Goal: Information Seeking & Learning: Learn about a topic

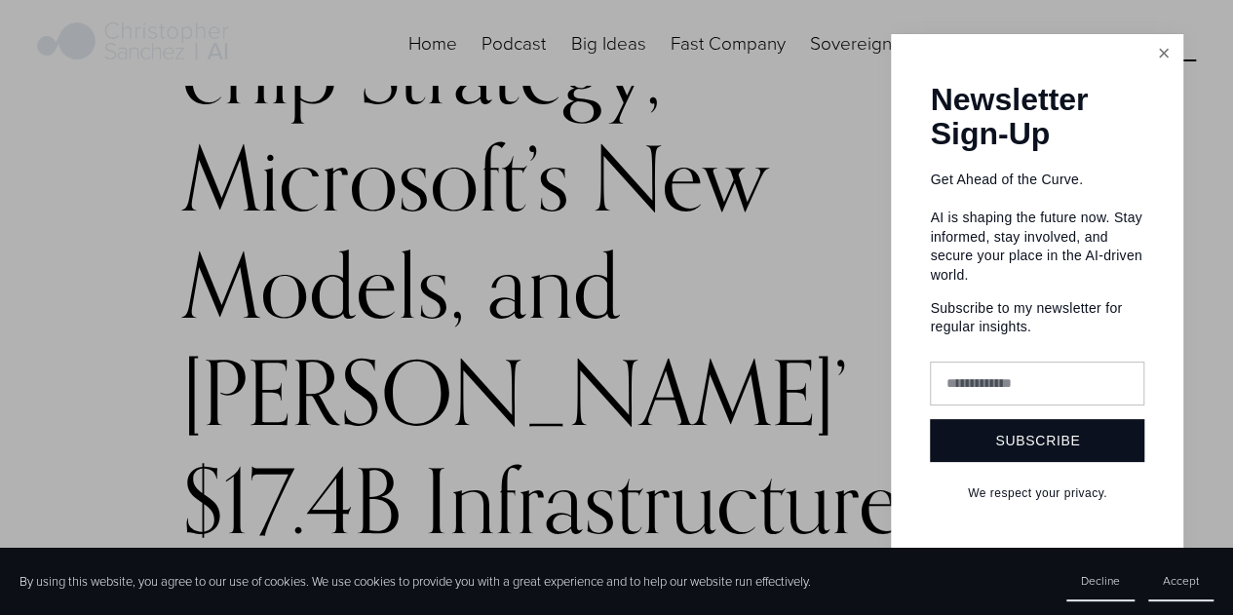
scroll to position [292, 0]
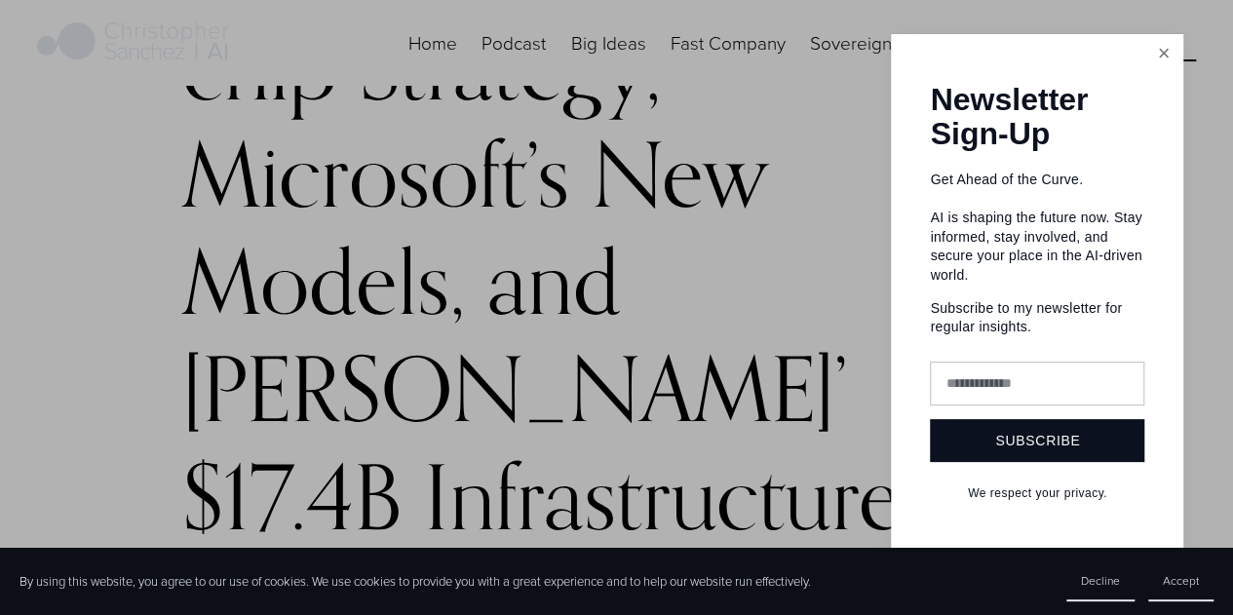
click at [1153, 58] on link "Close" at bounding box center [1164, 54] width 34 height 34
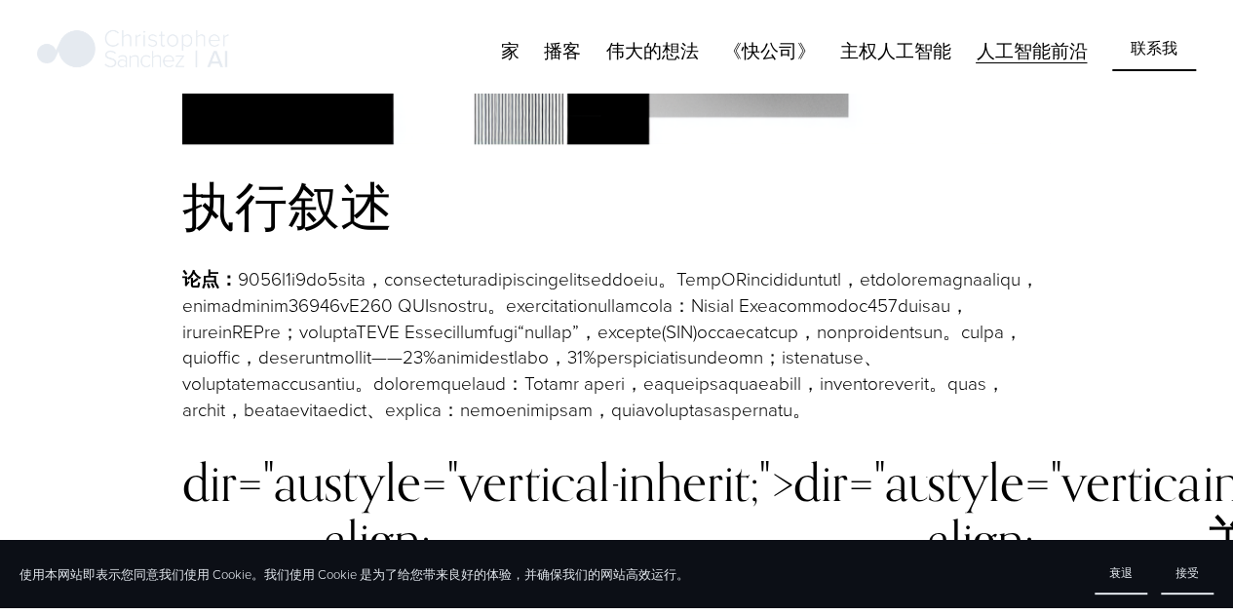
scroll to position [1657, 0]
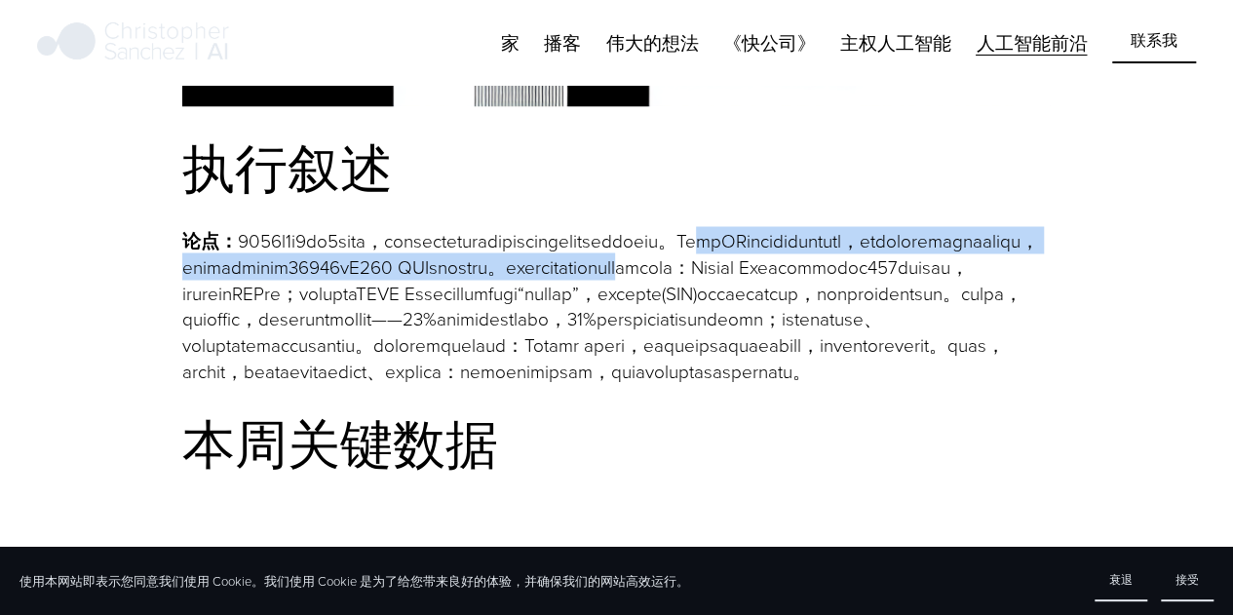
drag, startPoint x: 270, startPoint y: 272, endPoint x: 836, endPoint y: 311, distance: 567.8
click at [836, 310] on font at bounding box center [610, 304] width 857 height 156
click at [542, 298] on font at bounding box center [610, 304] width 857 height 156
drag, startPoint x: 565, startPoint y: 270, endPoint x: 620, endPoint y: 299, distance: 61.9
click at [621, 298] on font at bounding box center [610, 304] width 857 height 156
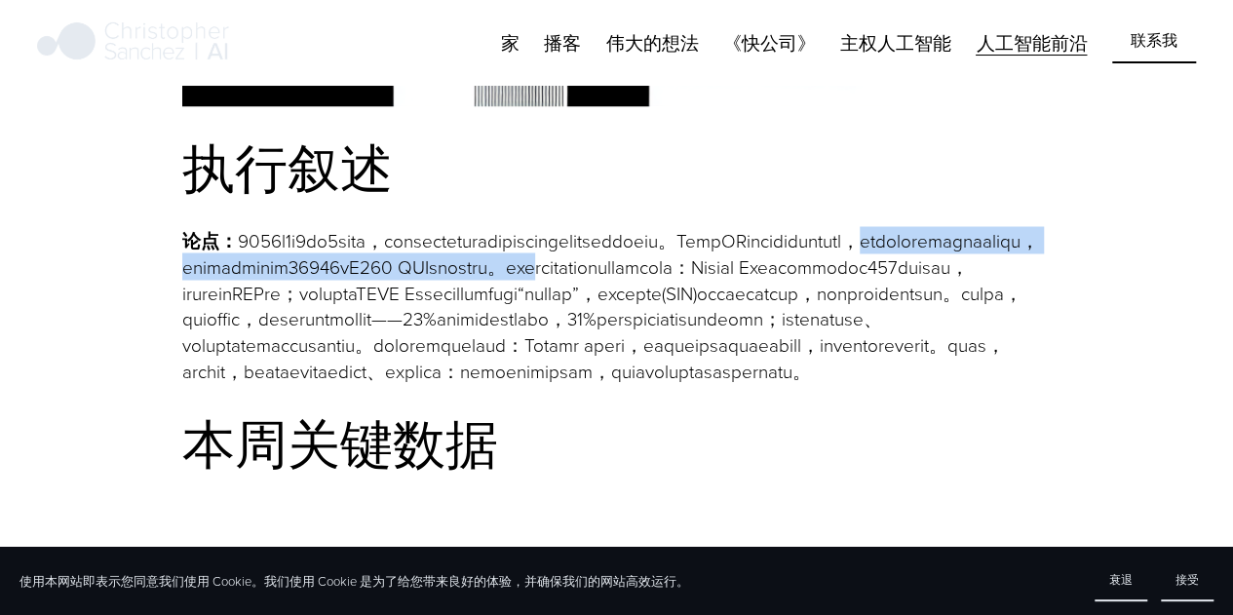
click at [447, 299] on font at bounding box center [610, 304] width 857 height 156
click at [556, 300] on font at bounding box center [610, 304] width 857 height 156
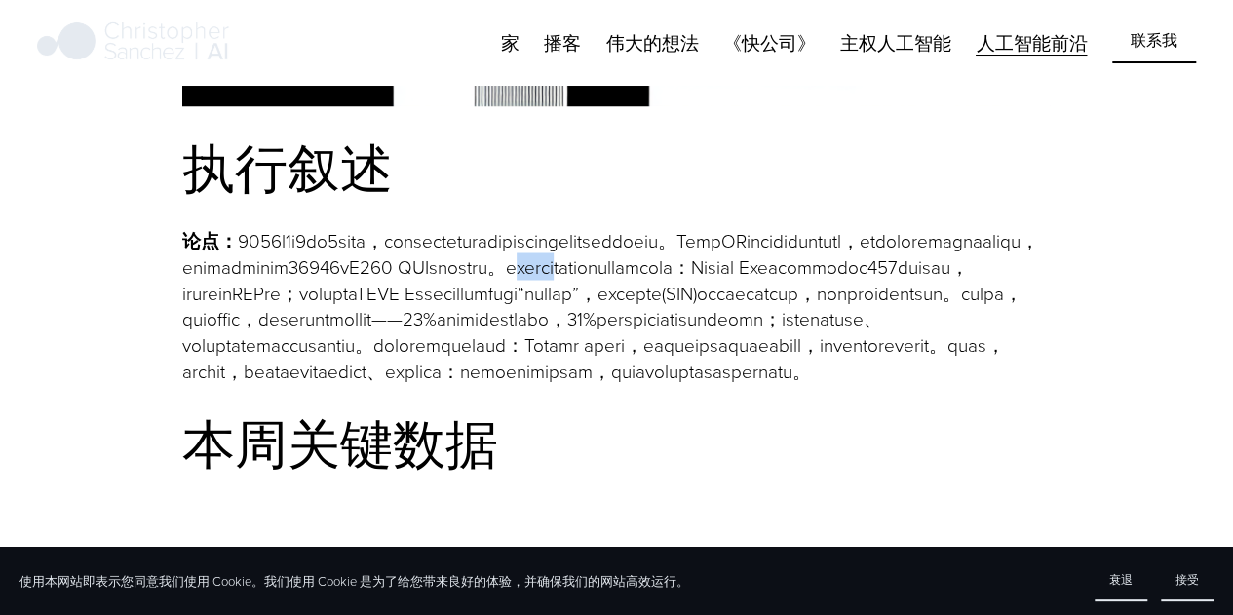
drag, startPoint x: 567, startPoint y: 299, endPoint x: 706, endPoint y: 315, distance: 139.3
click at [702, 313] on font at bounding box center [610, 304] width 857 height 156
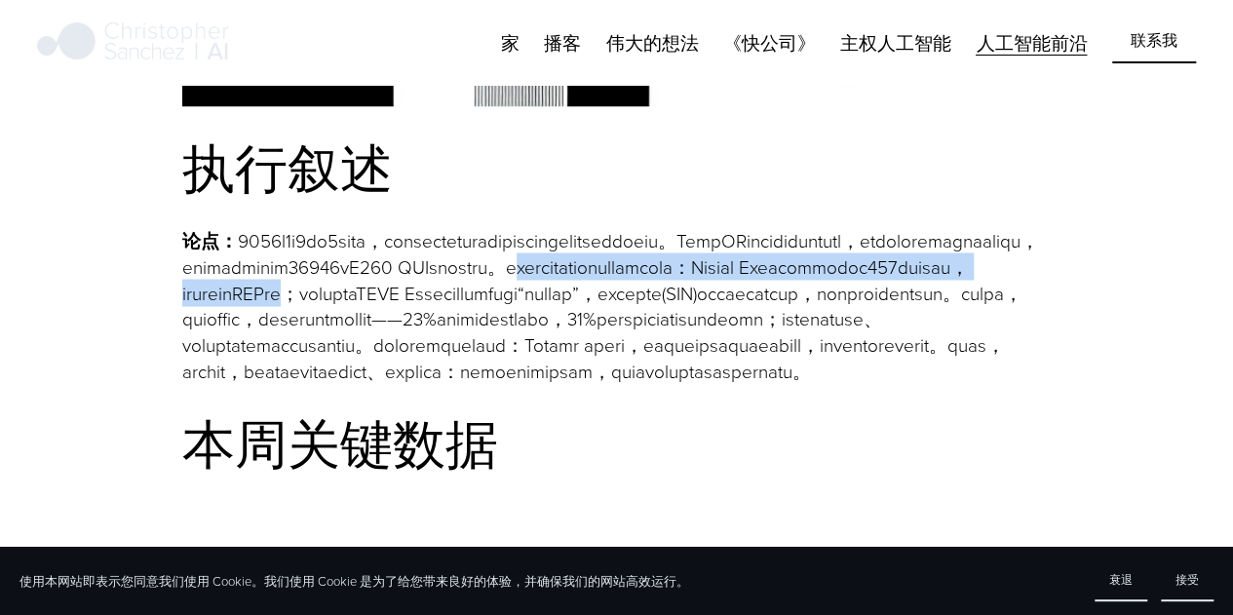
click at [482, 329] on font at bounding box center [610, 304] width 857 height 156
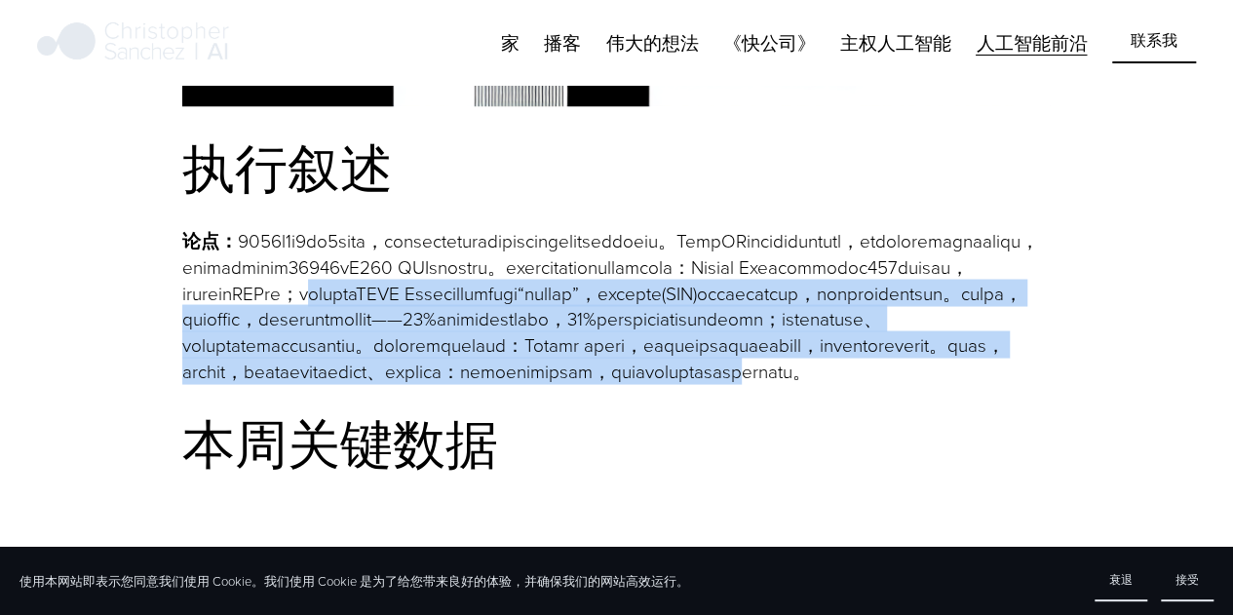
drag, startPoint x: 739, startPoint y: 329, endPoint x: 931, endPoint y: 472, distance: 239.6
click at [931, 382] on font at bounding box center [610, 304] width 857 height 156
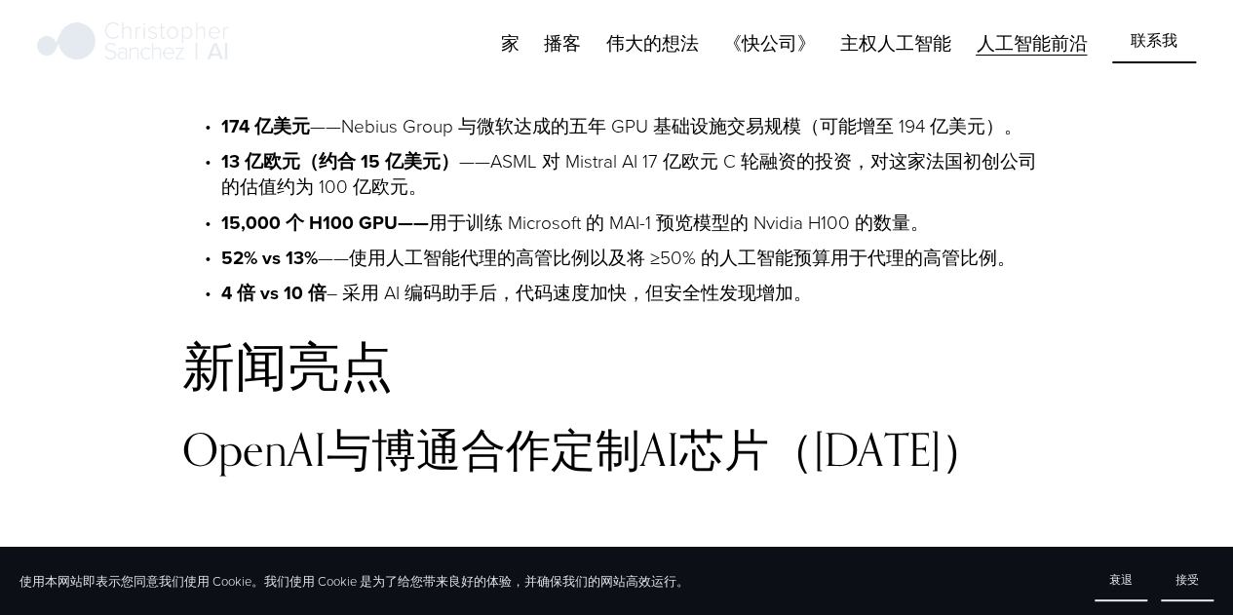
scroll to position [2145, 0]
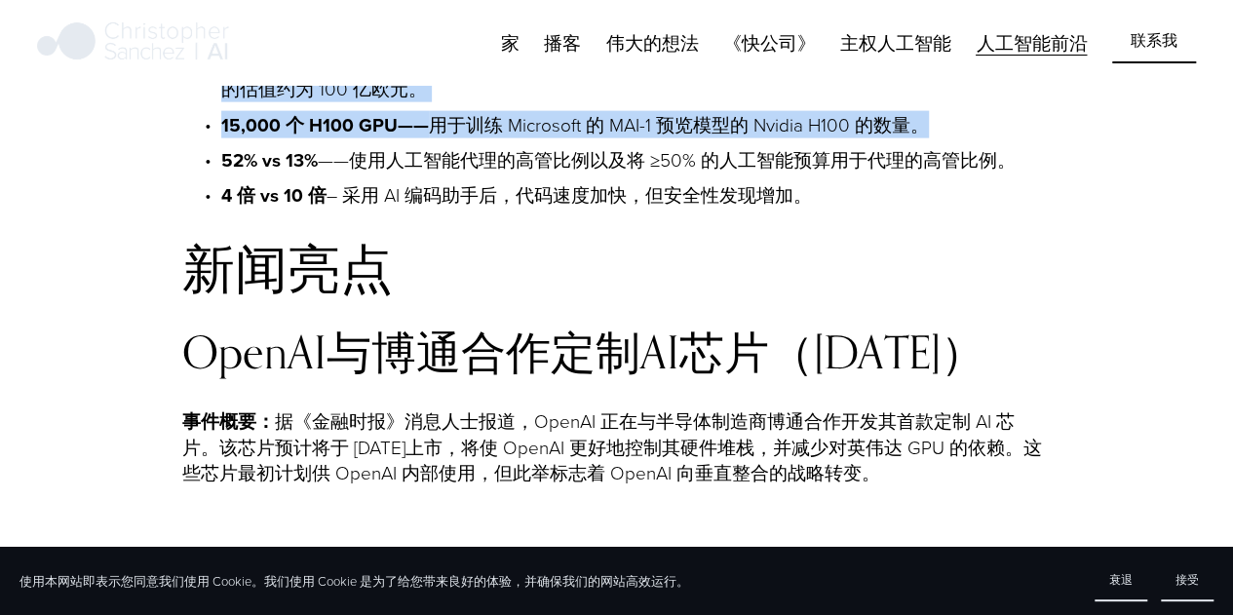
drag, startPoint x: 250, startPoint y: 176, endPoint x: 996, endPoint y: 255, distance: 750.9
click at [996, 209] on ul "174 亿美元 ——Nebius Group 与微软达成的五年 GPU 基础设施交易规模（可能增至 194 亿美元）。 13 亿欧元（约合 15 亿美元） —…" at bounding box center [617, 112] width 870 height 193
click at [565, 102] on font "——ASML 对 Mistral AI 17 亿欧元 C 轮融资的投资，对这家法国初创公司的估值约为 100 亿欧元。" at bounding box center [629, 76] width 816 height 53
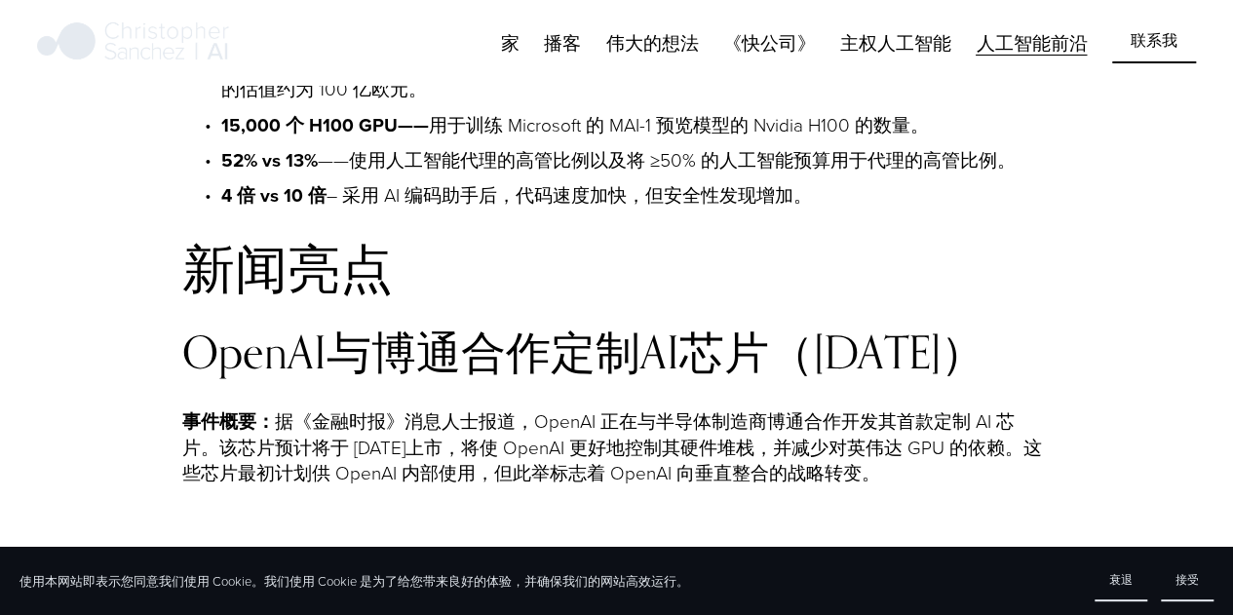
drag, startPoint x: 478, startPoint y: 202, endPoint x: 486, endPoint y: 233, distance: 32.2
click at [486, 102] on p "13 亿欧元（约合 15 亿美元） ——ASML 对 Mistral AI 17 亿欧元 C 轮融资的投资，对这家法国初创公司的估值约为 100 亿欧元。" at bounding box center [636, 77] width 831 height 52
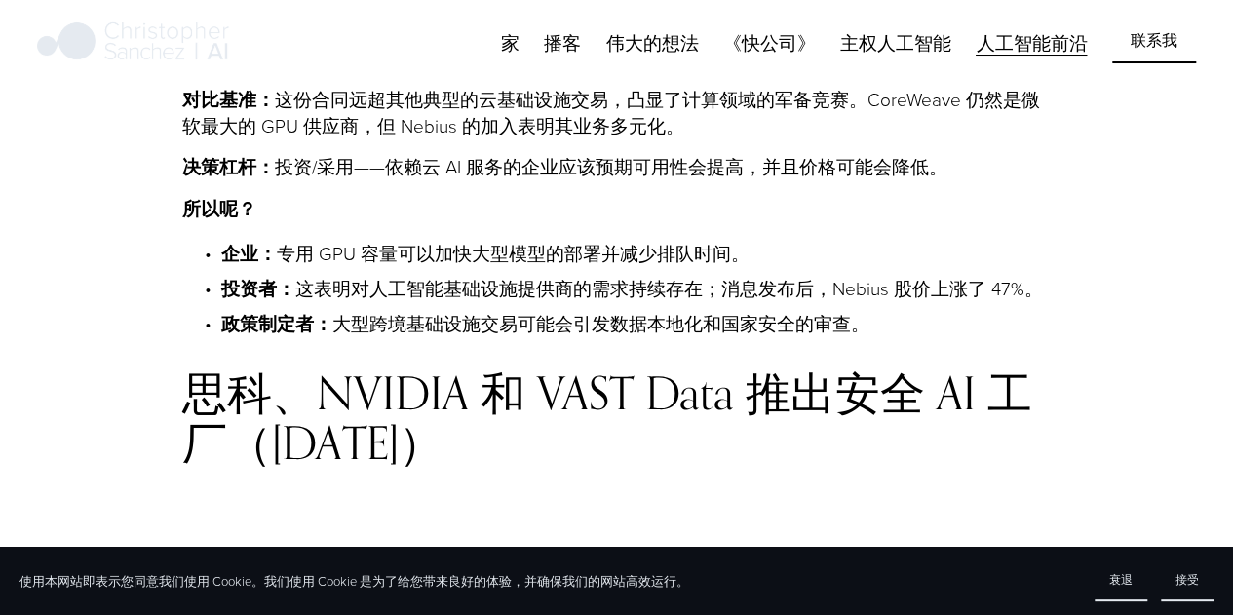
scroll to position [3607, 0]
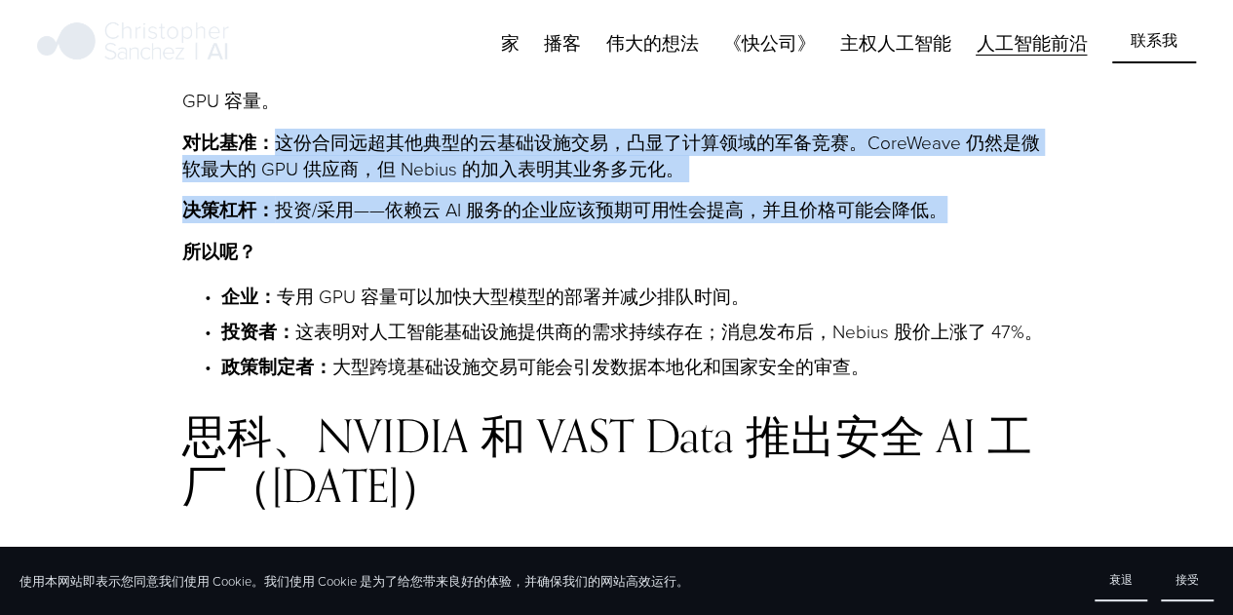
drag, startPoint x: 273, startPoint y: 298, endPoint x: 967, endPoint y: 368, distance: 697.6
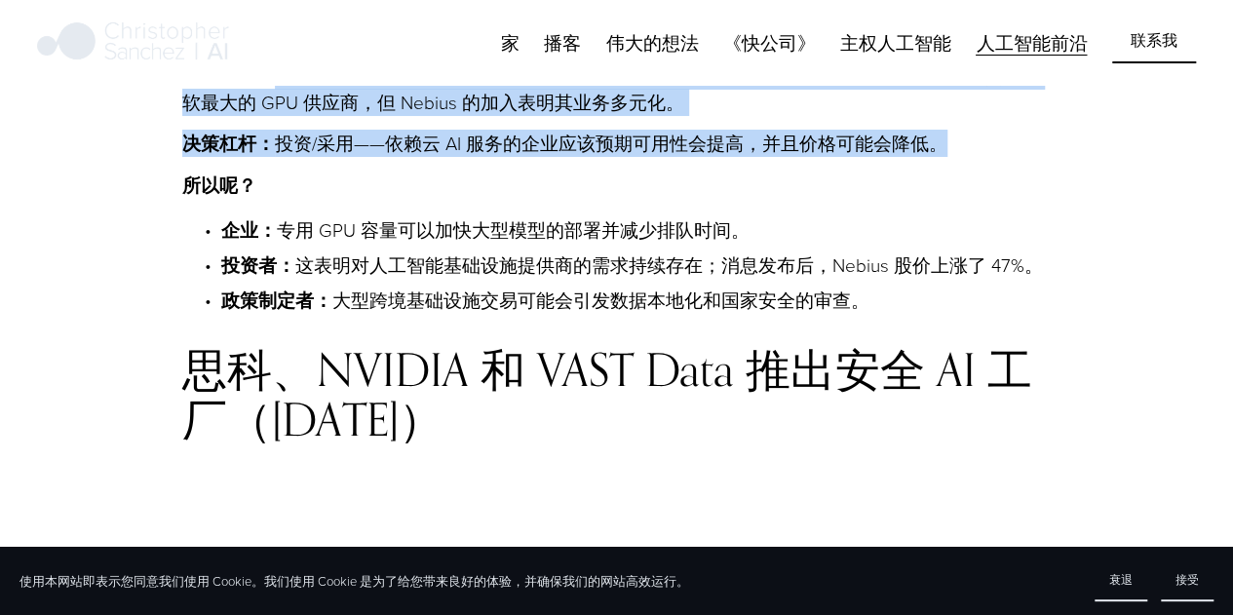
scroll to position [3705, 0]
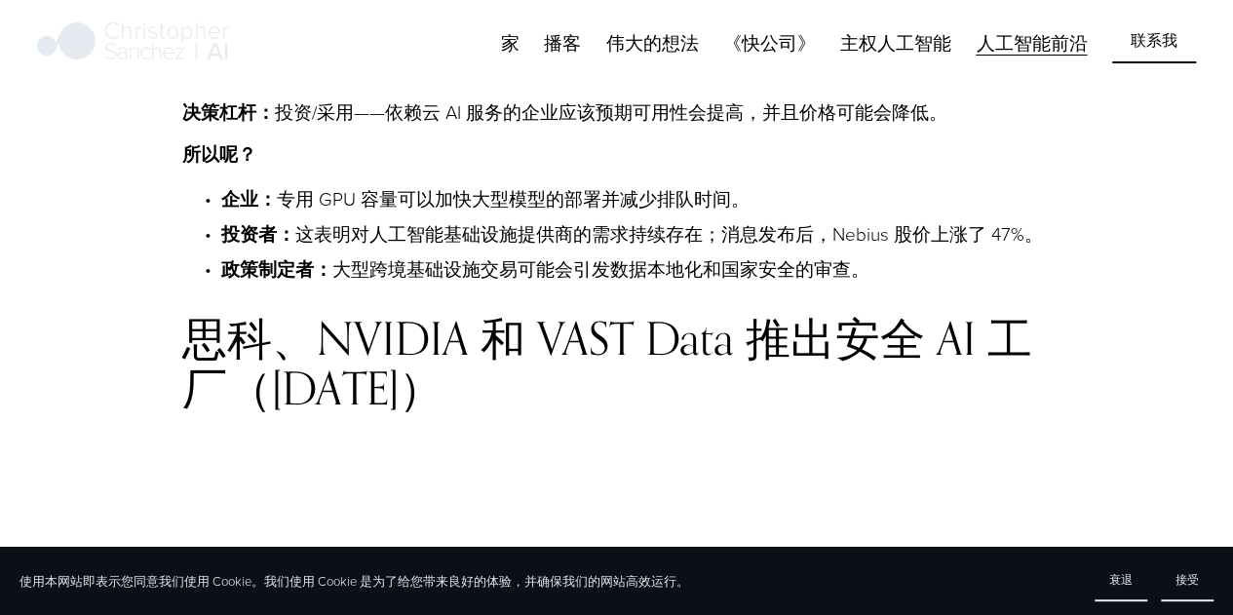
click at [233, 213] on font "企业：" at bounding box center [249, 198] width 56 height 27
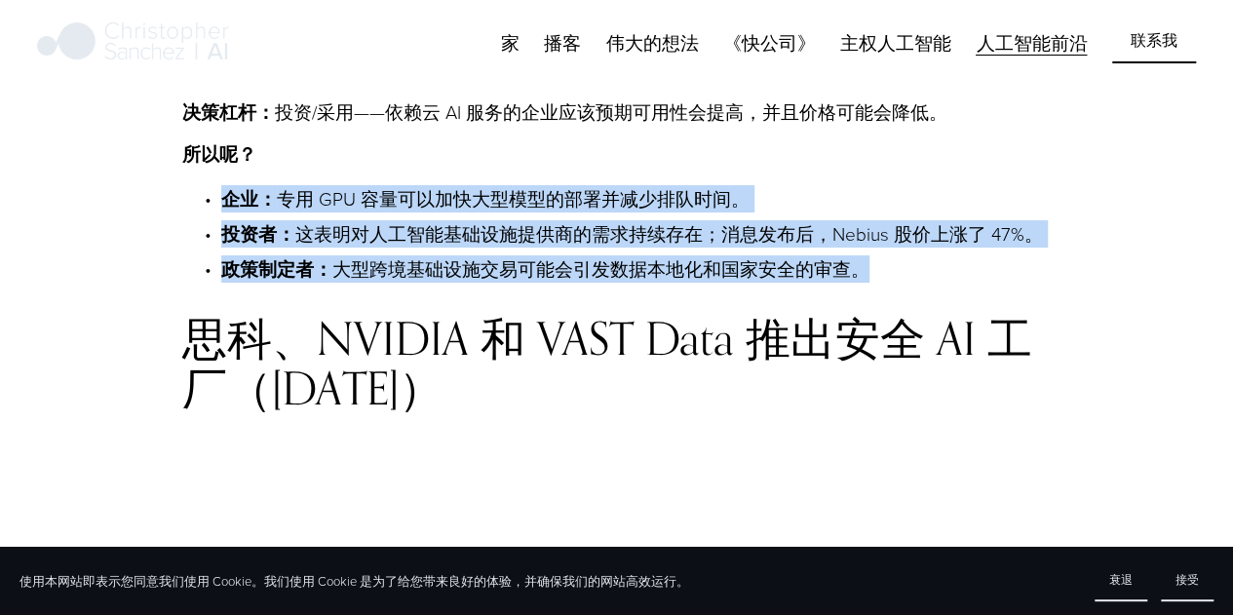
drag, startPoint x: 222, startPoint y: 352, endPoint x: 1010, endPoint y: 432, distance: 791.8
click at [1010, 283] on ul "企业： 专用 GPU 容量可以加快大型模型的部署并减少排队时间。 投资者： 这表明对人工智能基础设施提供商的需求持续存在；消息发布后，[PERSON_NAME…" at bounding box center [617, 234] width 870 height 97
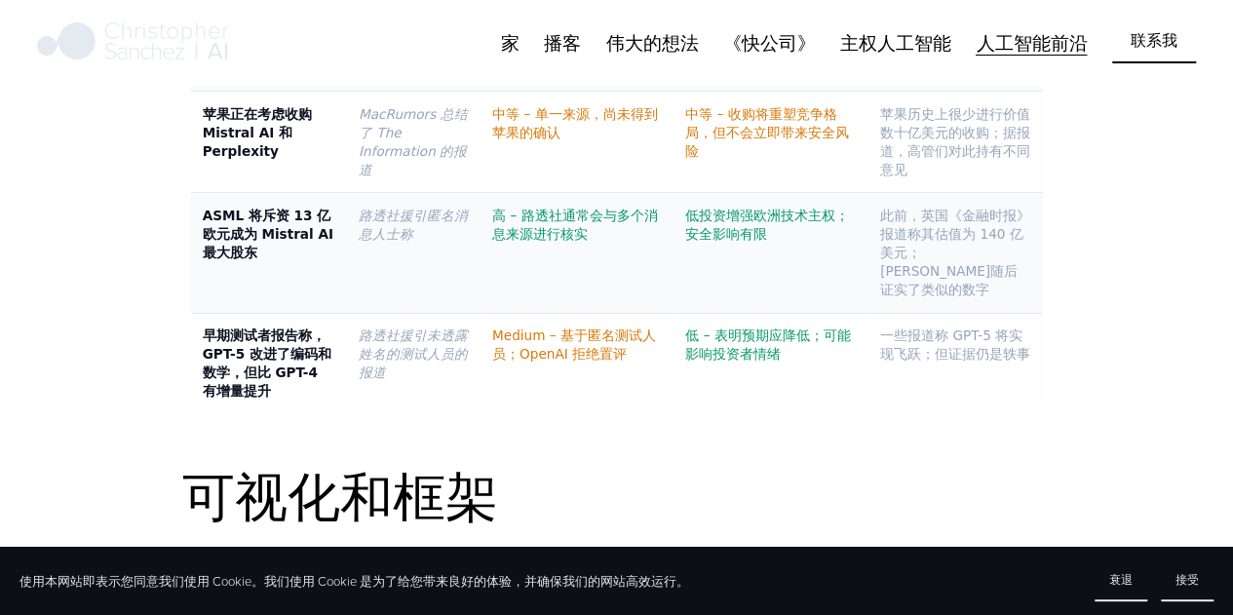
scroll to position [6922, 0]
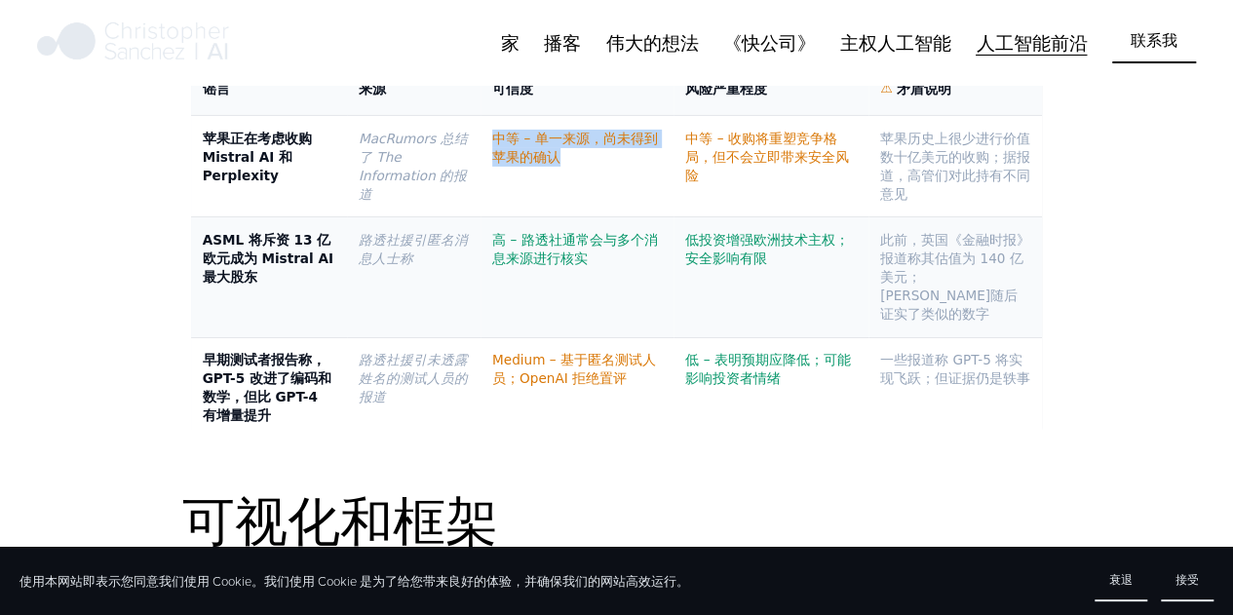
drag, startPoint x: 490, startPoint y: 329, endPoint x: 573, endPoint y: 352, distance: 86.1
click at [573, 217] on td "中等 – 单一来源，尚未得到苹果的确认" at bounding box center [577, 166] width 193 height 101
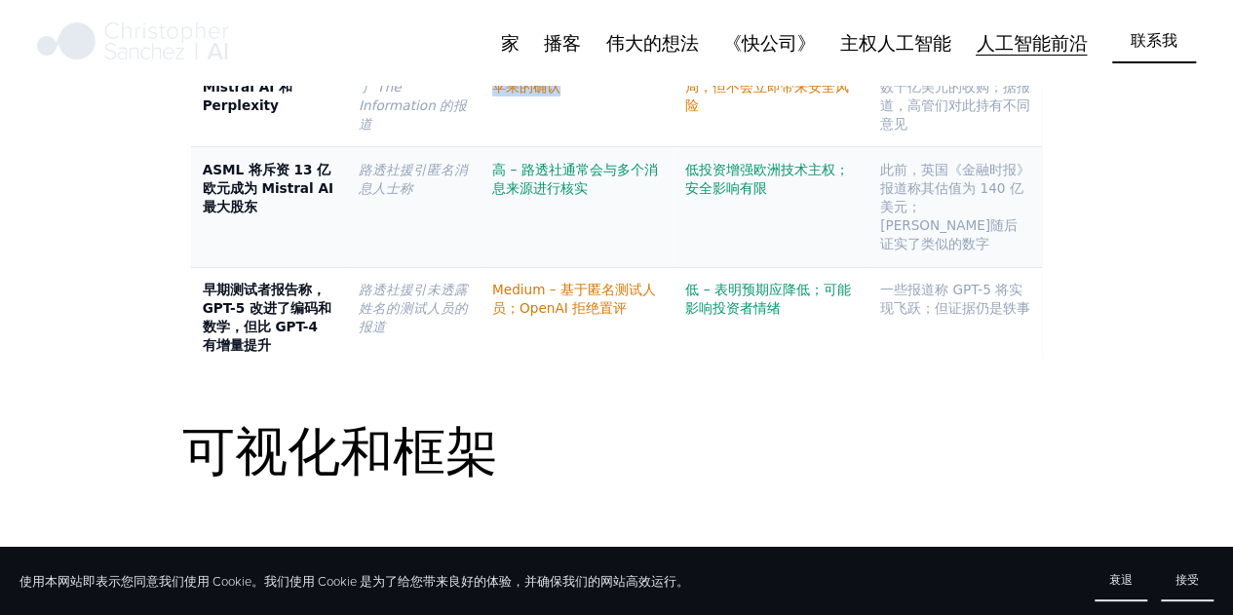
scroll to position [7019, 0]
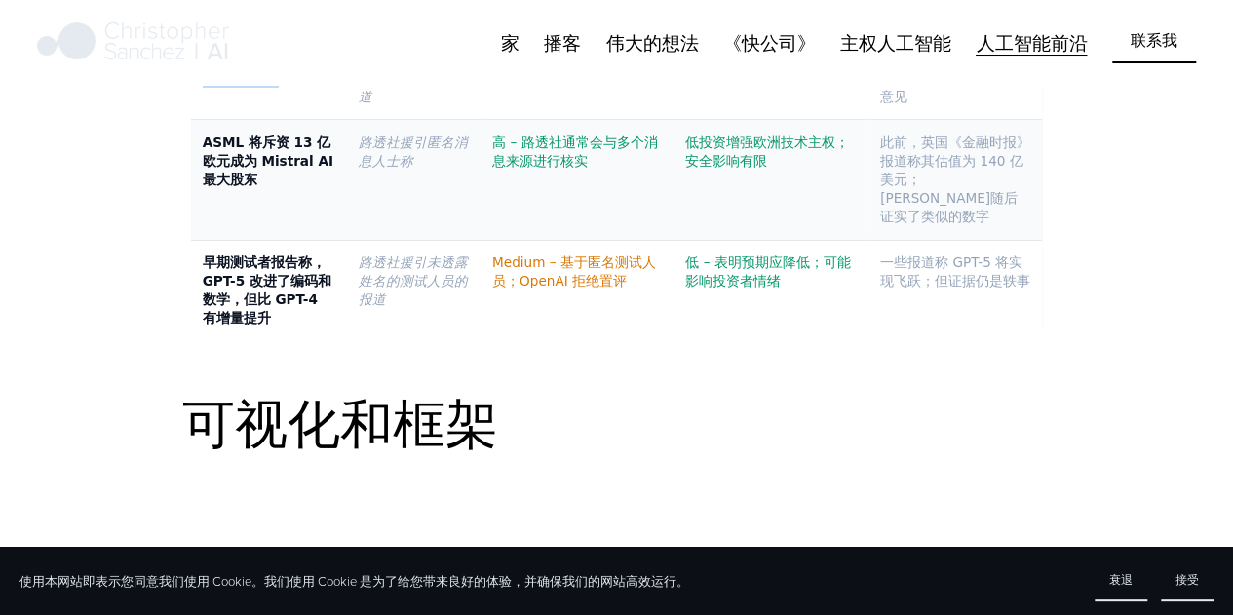
drag, startPoint x: 200, startPoint y: 248, endPoint x: 320, endPoint y: 288, distance: 126.4
click at [320, 120] on td "苹果正在考虑收购 Mistral AI 和 Perplexity" at bounding box center [268, 69] width 157 height 101
drag, startPoint x: 506, startPoint y: 239, endPoint x: 573, endPoint y: 282, distance: 79.8
click at [573, 120] on td "中等 – 单一来源，尚未得到苹果的确认" at bounding box center [577, 69] width 193 height 101
click at [477, 240] on td "路透社援引匿名消息人士称" at bounding box center [414, 180] width 134 height 120
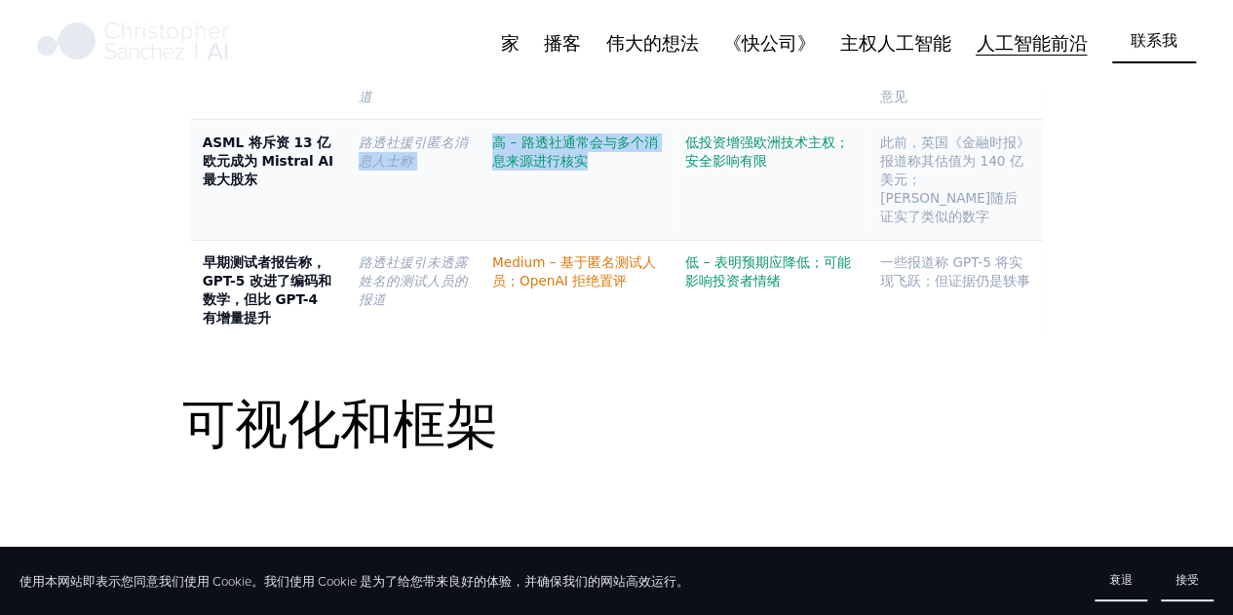
drag, startPoint x: 480, startPoint y: 320, endPoint x: 609, endPoint y: 356, distance: 134.6
click at [609, 240] on tr "ASML 将斥资 13 亿欧元成为 Mistral AI 最大股东 路透社援引匿名消息人士称 高 – 路透社通常会与多个消息来源进行核实 低投资增强欧洲技术主…" at bounding box center [616, 180] width 853 height 120
click at [396, 169] on font "路透社援引匿名消息人士称" at bounding box center [413, 152] width 109 height 34
drag, startPoint x: 713, startPoint y: 227, endPoint x: 806, endPoint y: 295, distance: 115.8
click at [806, 120] on td "中等 – 收购将重塑竞争格局，但不会立即带来安全风险" at bounding box center [771, 69] width 195 height 101
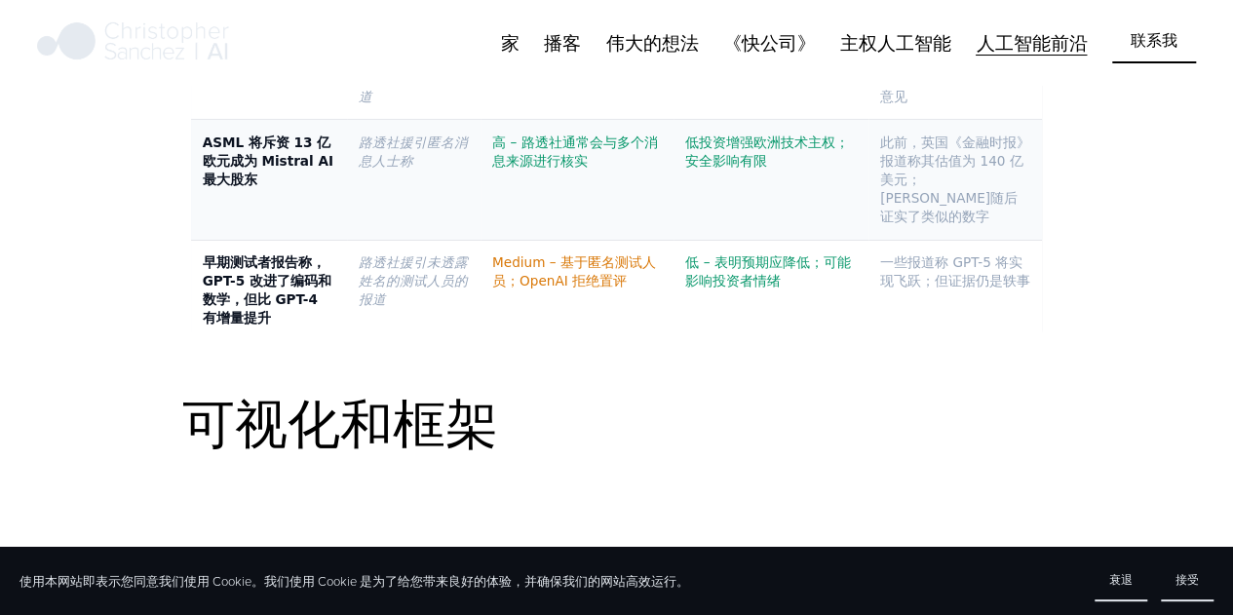
click at [705, 240] on td "低投资增强欧洲技术主权；安全影响有限" at bounding box center [771, 180] width 195 height 120
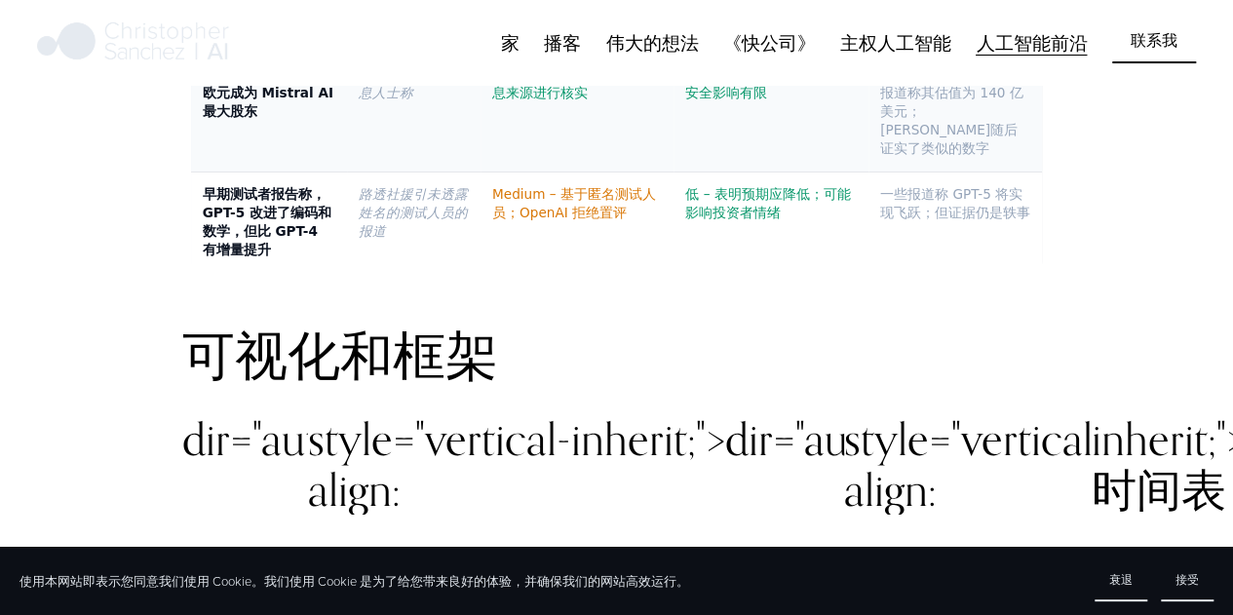
scroll to position [7117, 0]
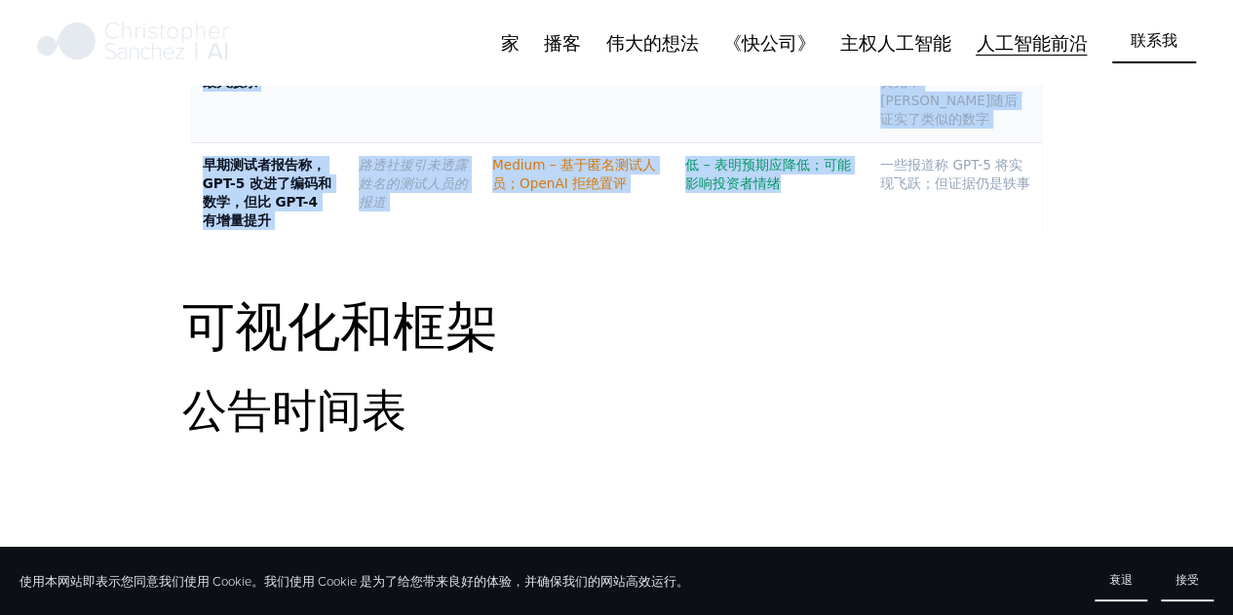
drag, startPoint x: 216, startPoint y: 236, endPoint x: 831, endPoint y: 393, distance: 633.9
click at [831, 245] on tbody "苹果正在考虑收购 Mistral AI 和 Perplexity MacRumors 总结了 The Information 的报道 中等 – 单一来源，尚未…" at bounding box center [616, 83] width 853 height 324
click at [757, 191] on font "低 – 表明预期应降低；可能影响投资者情绪" at bounding box center [767, 174] width 165 height 34
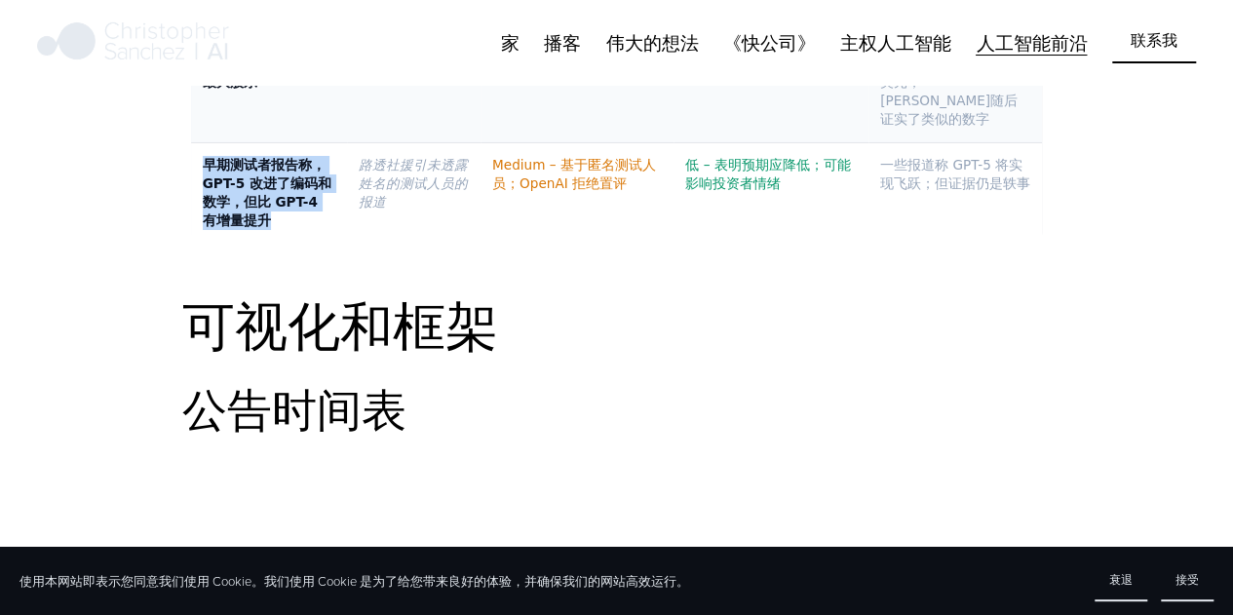
drag, startPoint x: 207, startPoint y: 356, endPoint x: 242, endPoint y: 410, distance: 64.9
click at [238, 228] on font "早期测试者报告称，GPT-5 改进了编码和数学，但比 GPT-4 有增量提升" at bounding box center [267, 192] width 129 height 71
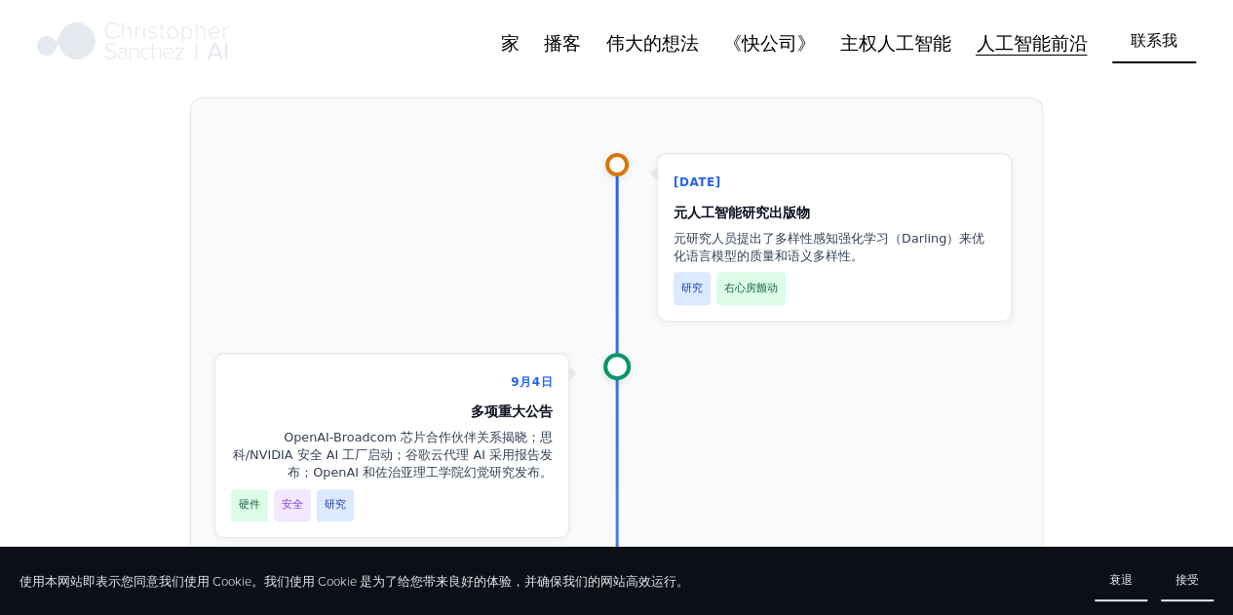
scroll to position [6824, 0]
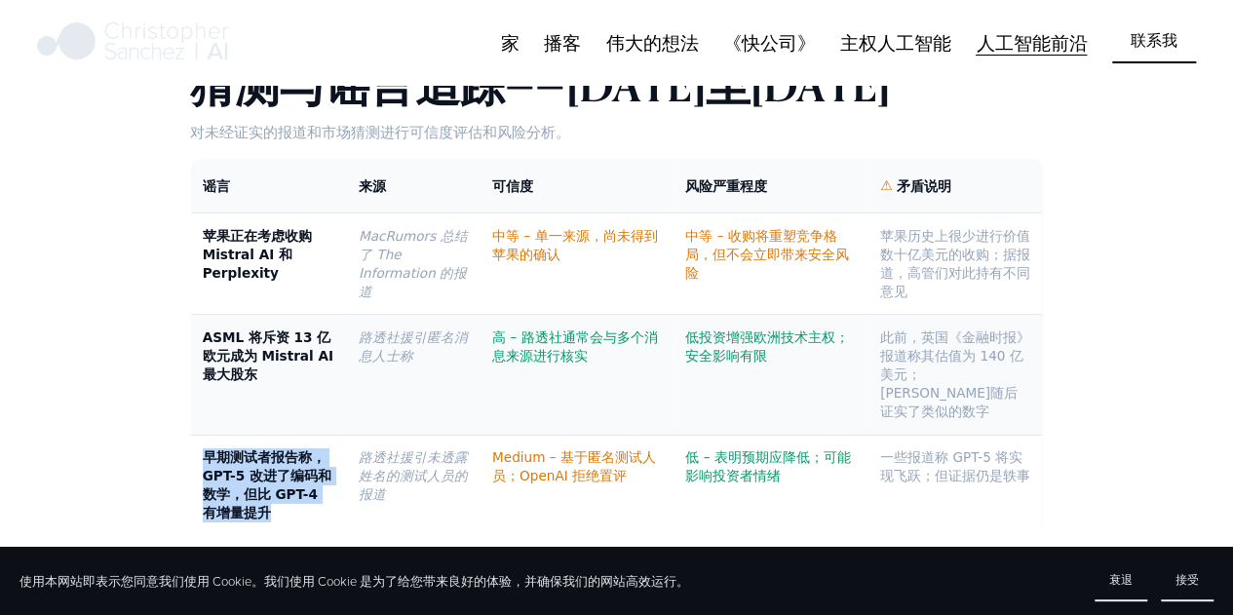
click at [1037, 56] on font "人工智能前沿" at bounding box center [1031, 42] width 111 height 26
